Goal: Transaction & Acquisition: Purchase product/service

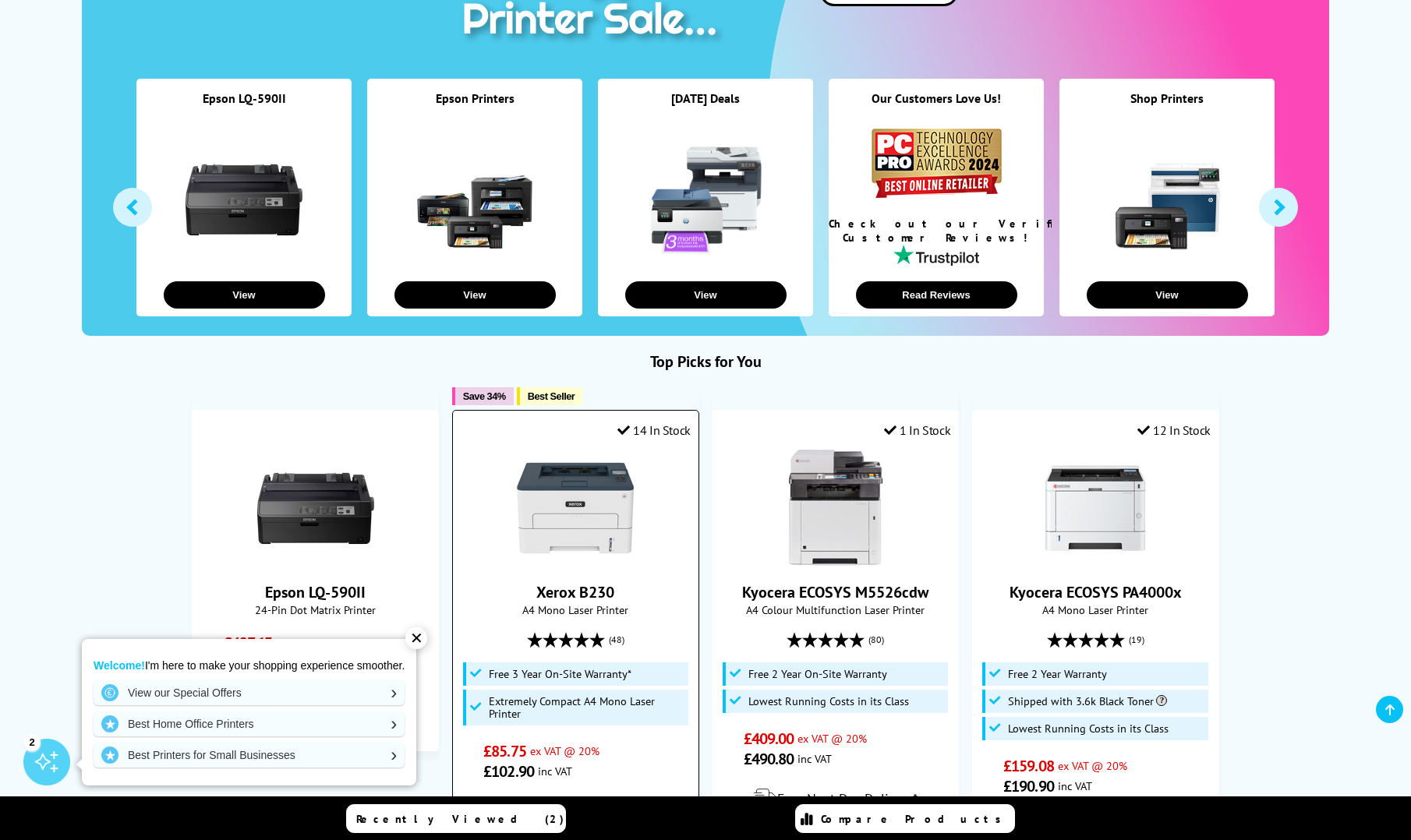
scroll to position [468, 0]
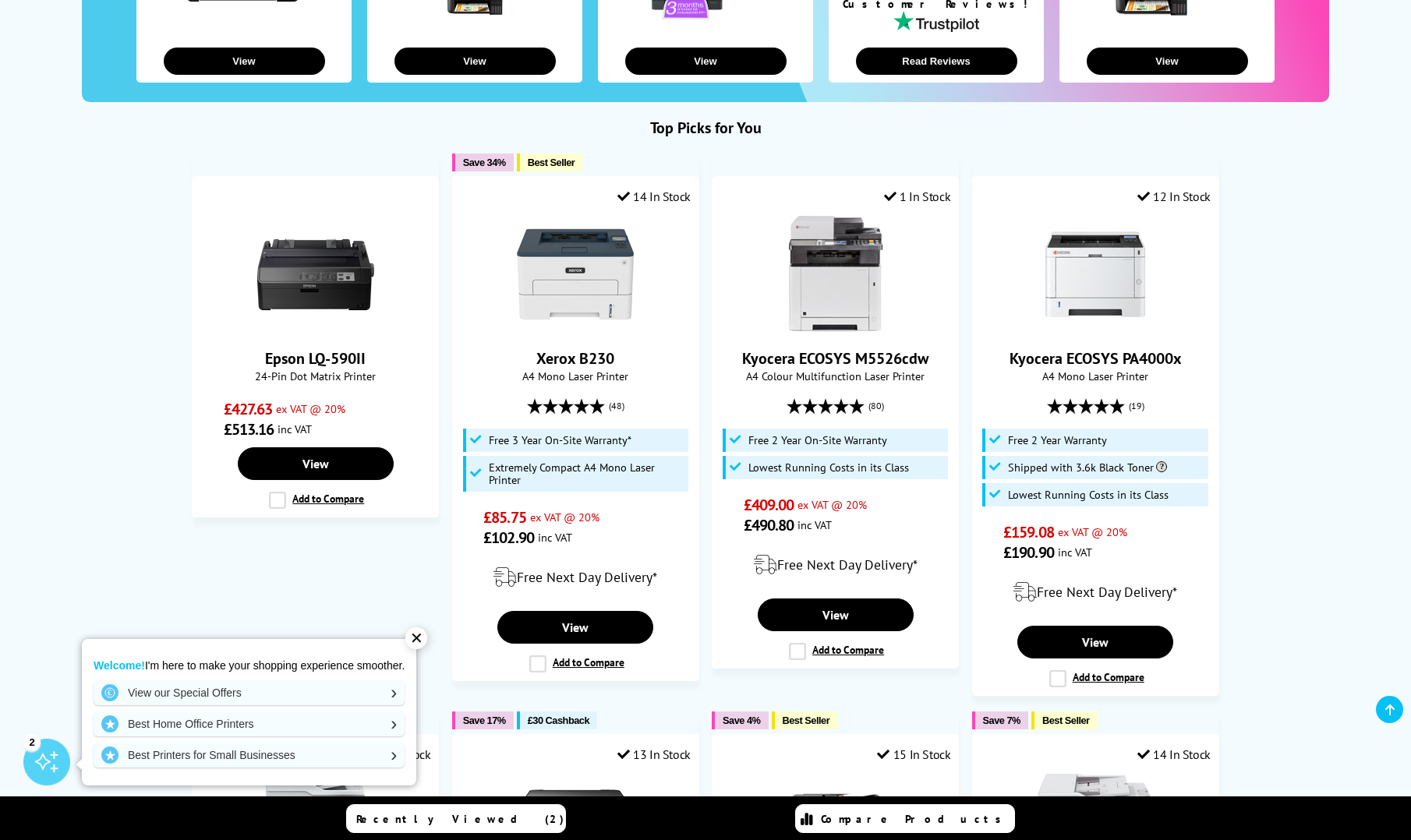
click at [418, 636] on div "✕" at bounding box center [416, 639] width 22 height 22
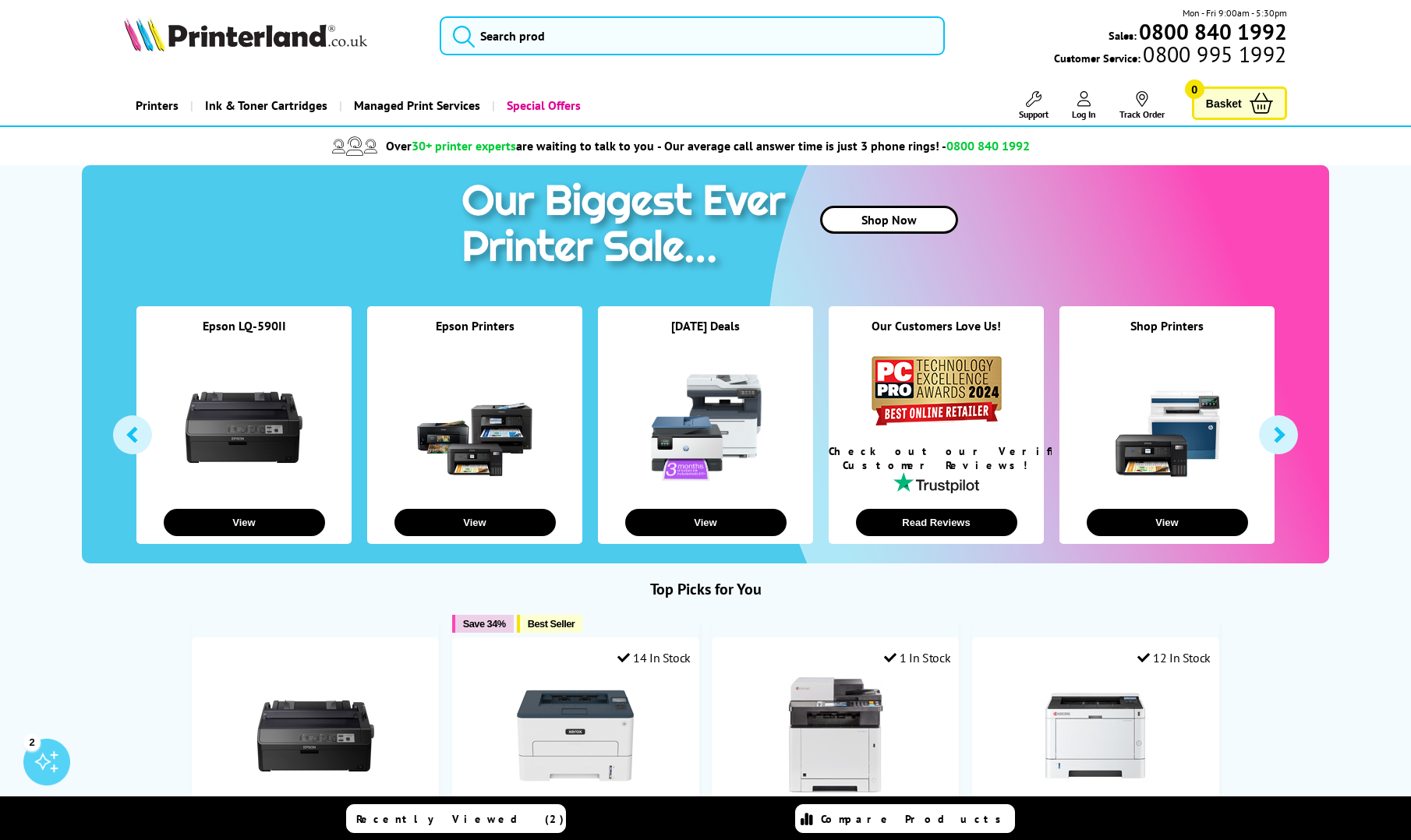
scroll to position [0, 0]
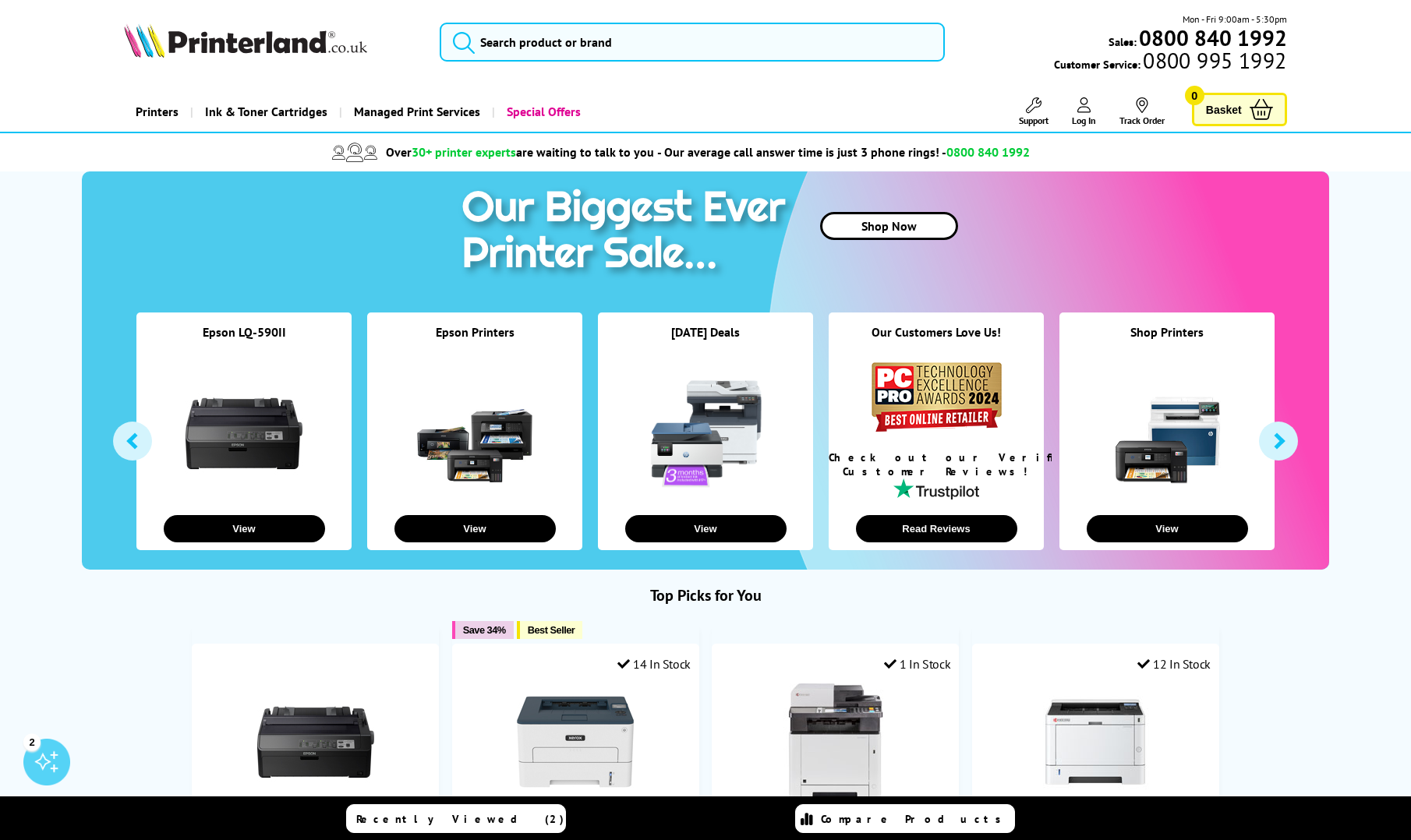
click at [159, 105] on link "Printers" at bounding box center [157, 112] width 66 height 40
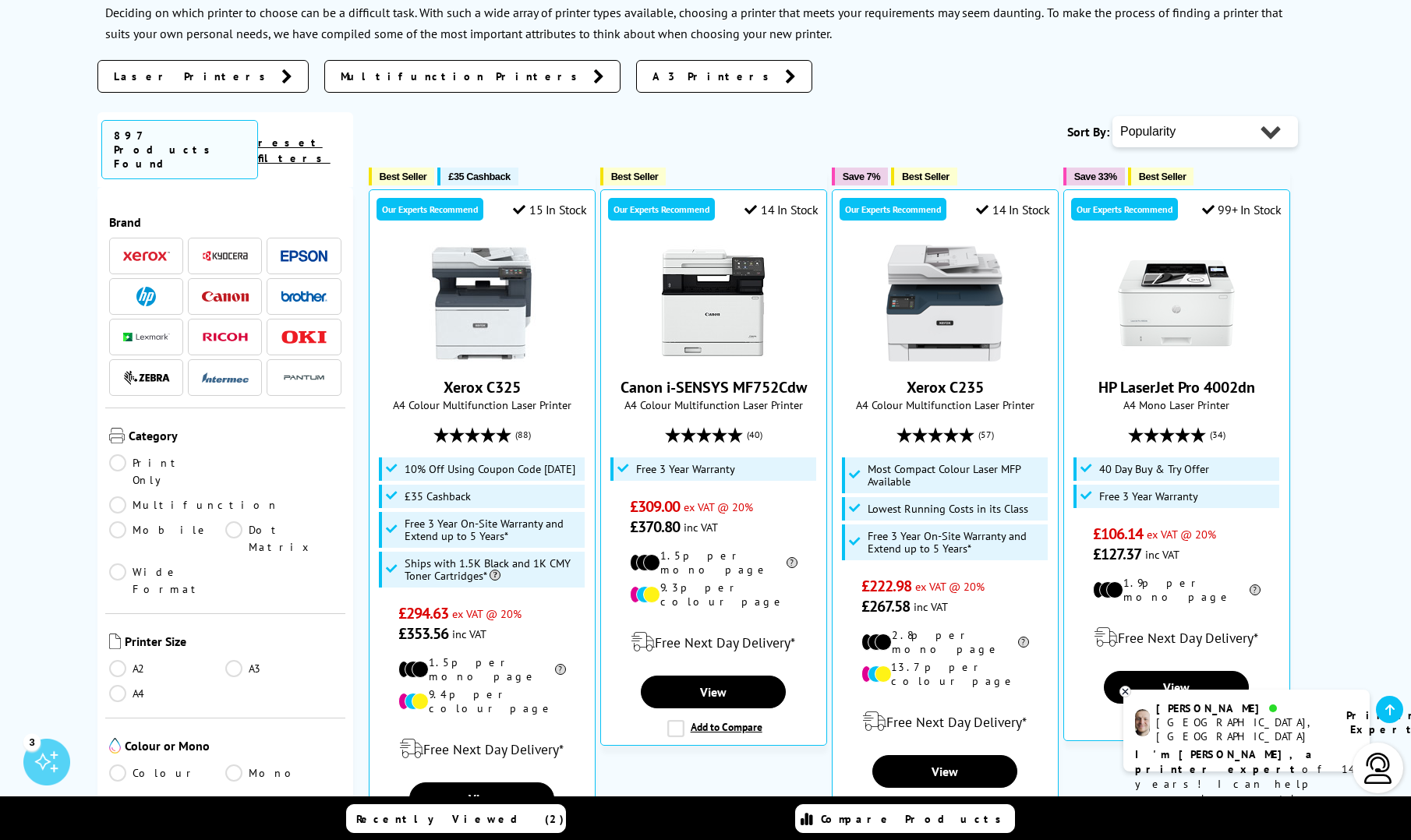
scroll to position [234, 0]
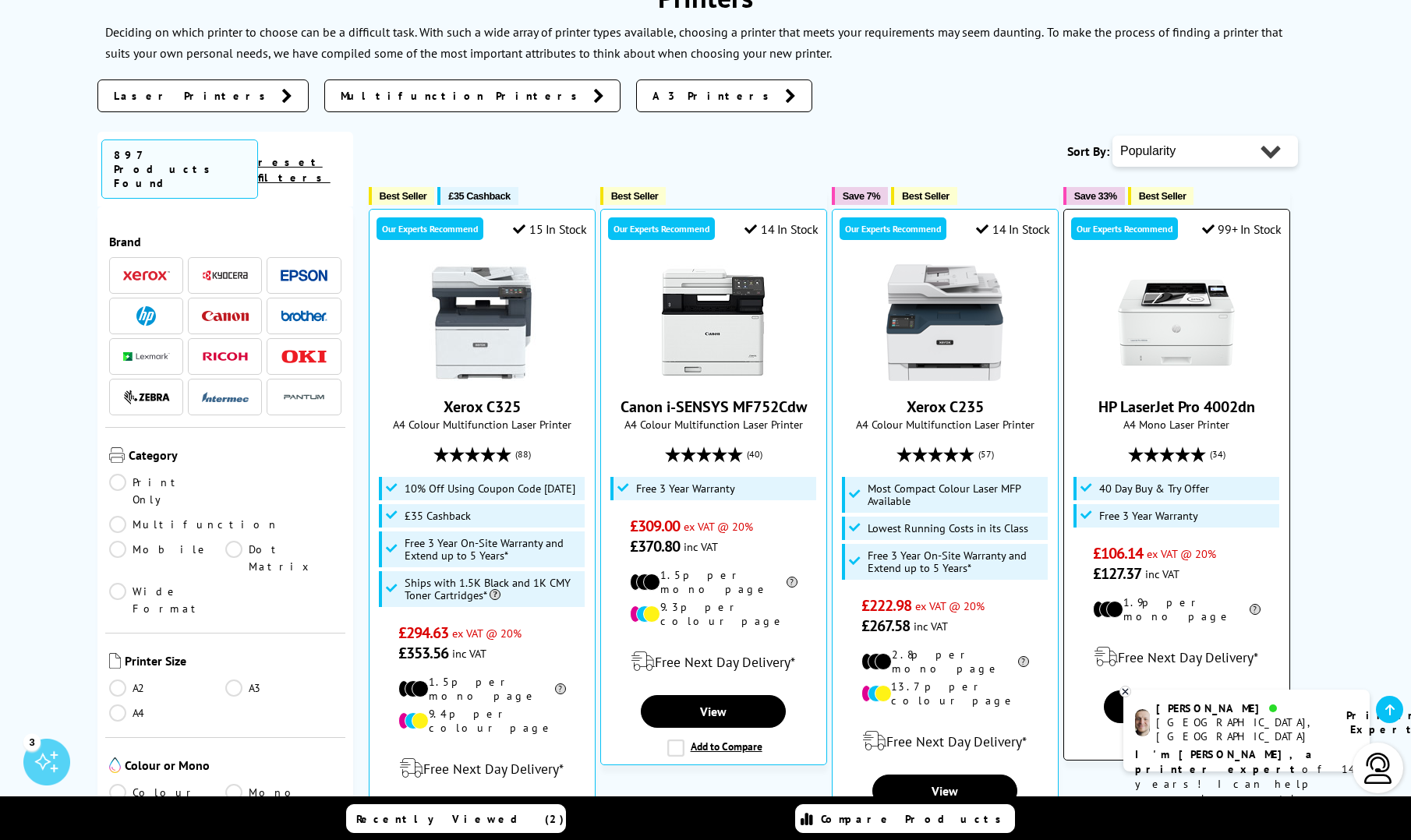
click at [1206, 409] on link "HP LaserJet Pro 4002dn" at bounding box center [1176, 407] width 157 height 20
